Goal: Information Seeking & Learning: Learn about a topic

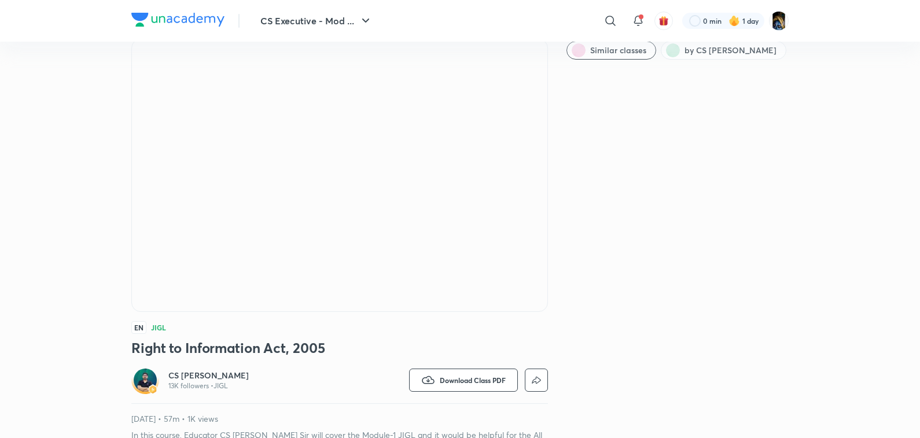
scroll to position [58, 0]
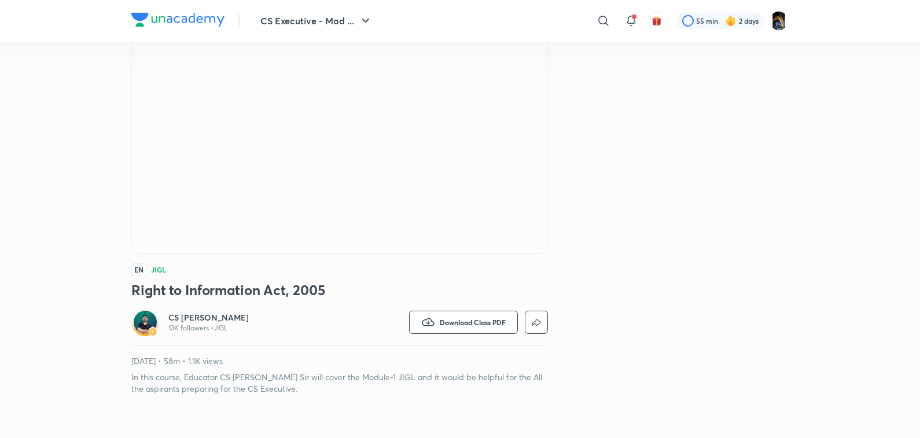
scroll to position [116, 0]
